Goal: Information Seeking & Learning: Learn about a topic

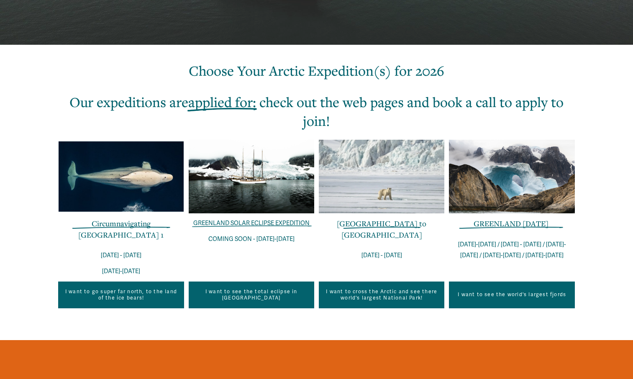
scroll to position [209, 0]
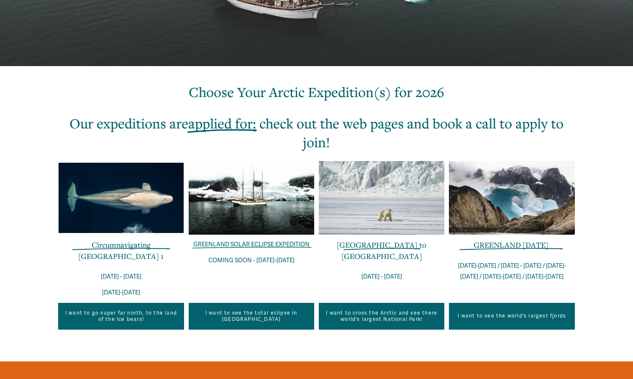
click at [122, 205] on div at bounding box center [120, 198] width 125 height 71
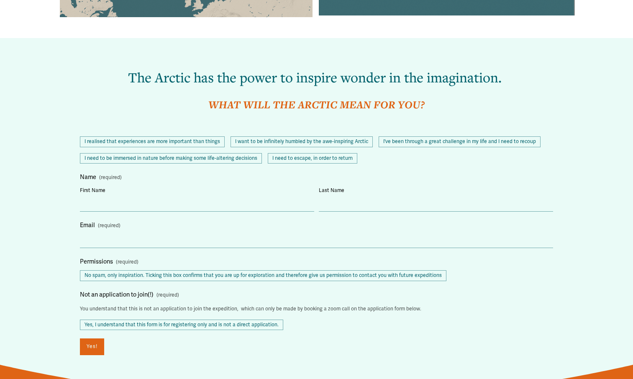
scroll to position [758, 0]
click at [524, 136] on span "I’ve been through a great challenge in my life and I need to recoup" at bounding box center [459, 141] width 162 height 11
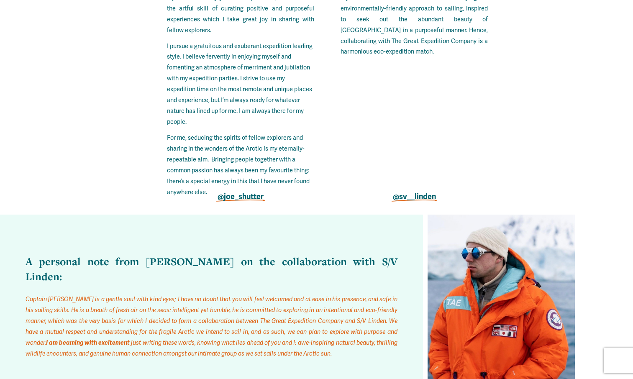
scroll to position [4769, 0]
